Goal: Information Seeking & Learning: Learn about a topic

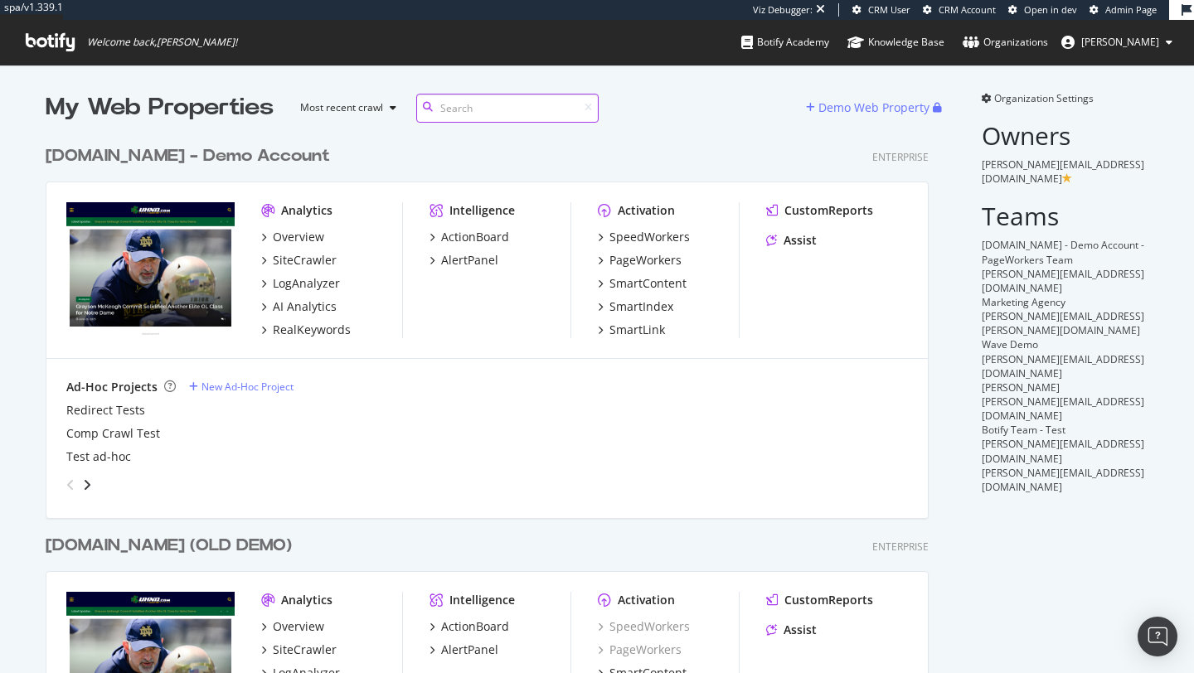
scroll to position [714, 884]
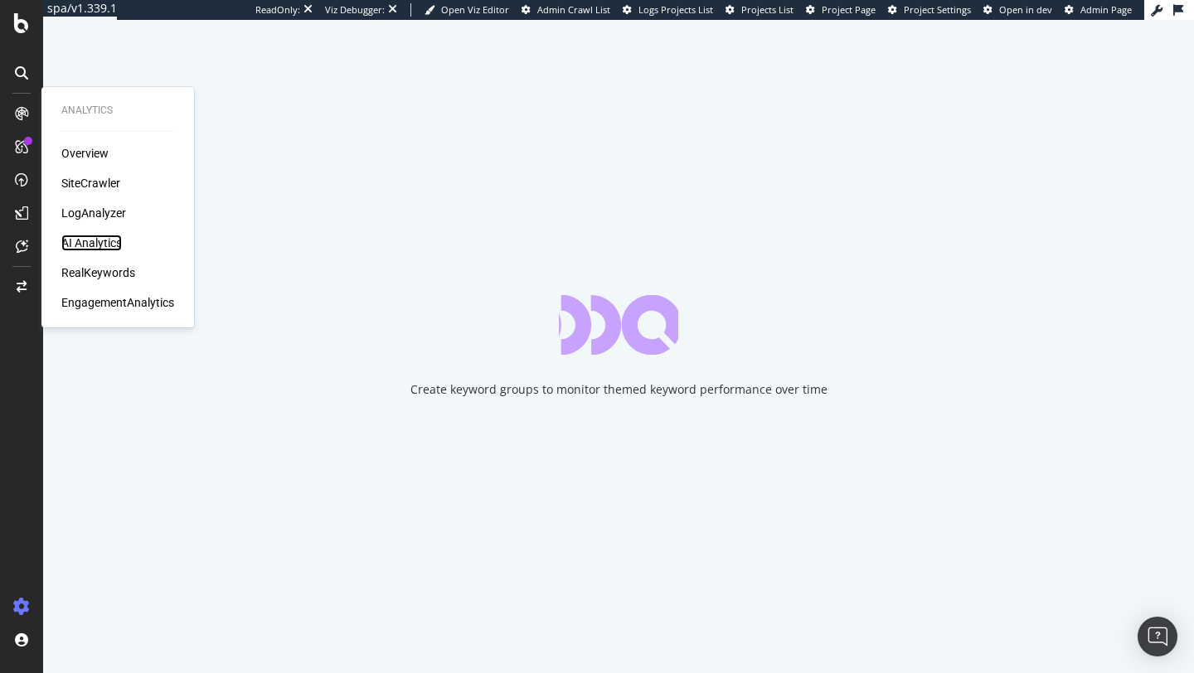
click at [88, 240] on div "AI Analytics" at bounding box center [91, 243] width 61 height 17
